Goal: Find specific page/section: Find specific page/section

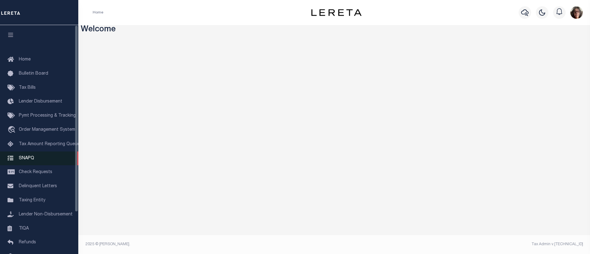
click at [27, 159] on span "SNAPQ" at bounding box center [26, 158] width 15 height 4
click at [28, 159] on span "SNAPQ" at bounding box center [26, 158] width 15 height 4
click at [26, 160] on span "SNAPQ" at bounding box center [26, 158] width 15 height 4
click at [27, 160] on span "SNAPQ" at bounding box center [26, 158] width 15 height 4
